Goal: Check status: Check status

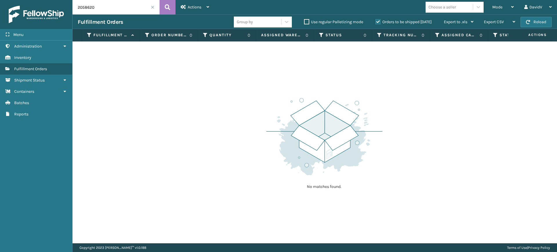
click at [380, 22] on label "Orders to be shipped [DATE]" at bounding box center [404, 21] width 56 height 5
click at [376, 22] on input "Orders to be shipped [DATE]" at bounding box center [376, 21] width 0 height 4
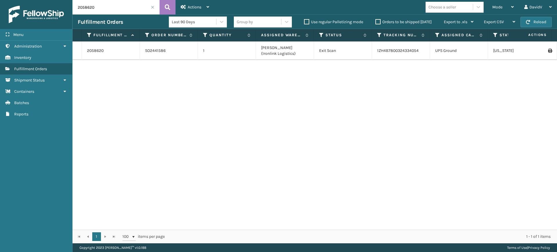
click at [380, 22] on label "Orders to be shipped [DATE]" at bounding box center [404, 21] width 56 height 5
click at [376, 22] on input "Orders to be shipped [DATE]" at bounding box center [376, 21] width 0 height 4
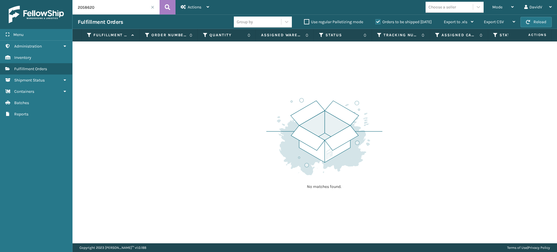
click at [380, 22] on label "Orders to be shipped [DATE]" at bounding box center [404, 21] width 56 height 5
click at [376, 22] on input "Orders to be shipped [DATE]" at bounding box center [376, 21] width 0 height 4
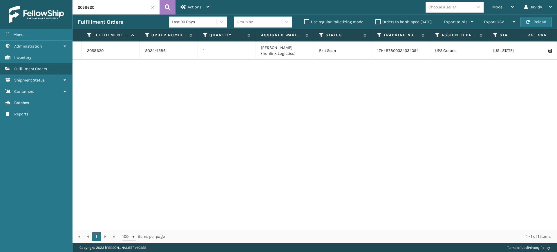
click at [380, 22] on label "Orders to be shipped [DATE]" at bounding box center [404, 21] width 56 height 5
click at [376, 22] on input "Orders to be shipped [DATE]" at bounding box center [376, 21] width 0 height 4
